Goal: Transaction & Acquisition: Book appointment/travel/reservation

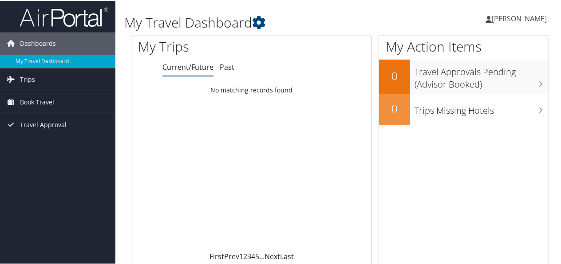
click at [450, 15] on span "[PERSON_NAME]" at bounding box center [519, 18] width 55 height 10
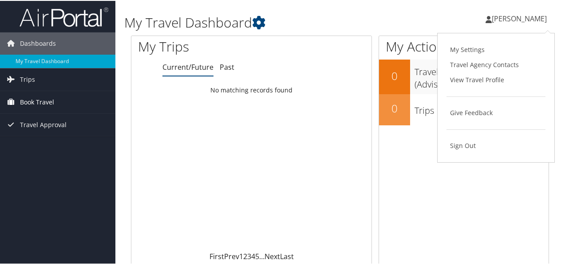
click at [89, 92] on link "Book Travel" at bounding box center [57, 101] width 115 height 22
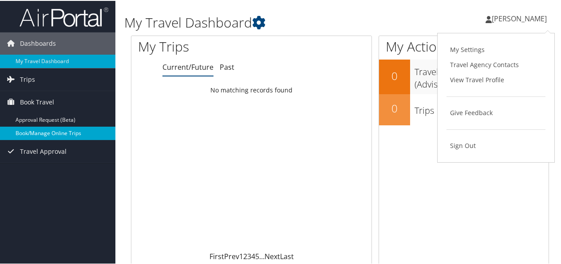
click at [42, 131] on link "Book/Manage Online Trips" at bounding box center [57, 132] width 115 height 13
